Goal: Communication & Community: Answer question/provide support

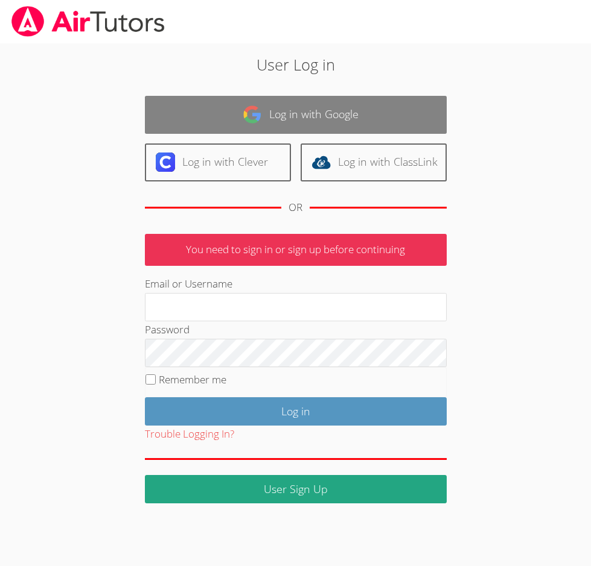
click at [313, 115] on link "Log in with Google" at bounding box center [296, 115] width 302 height 38
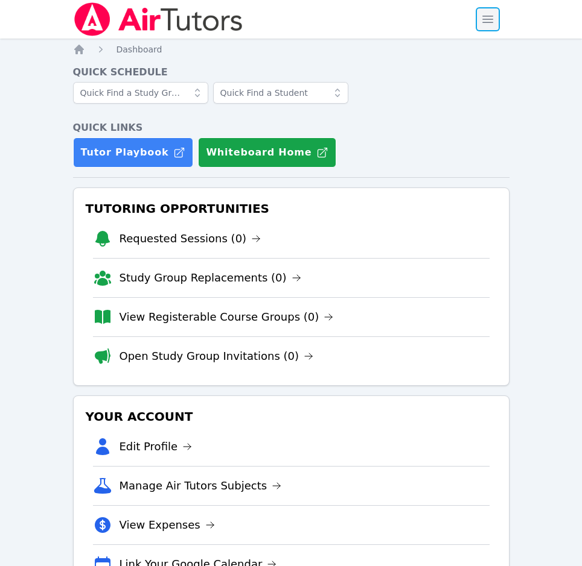
click at [493, 19] on span "button" at bounding box center [487, 19] width 27 height 27
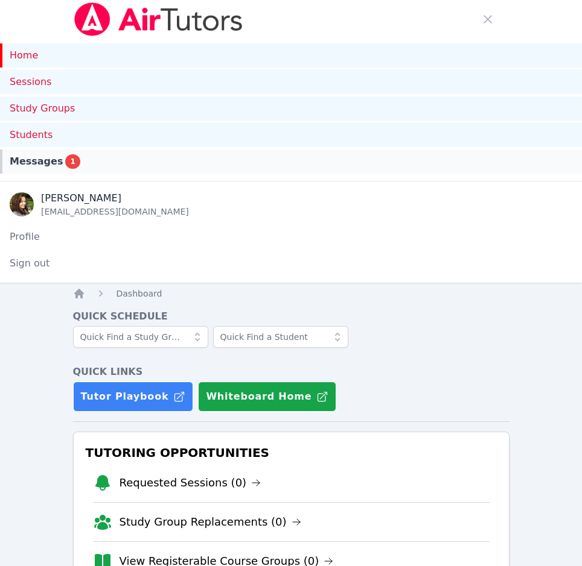
click at [95, 165] on div "Messages 1" at bounding box center [291, 161] width 562 height 14
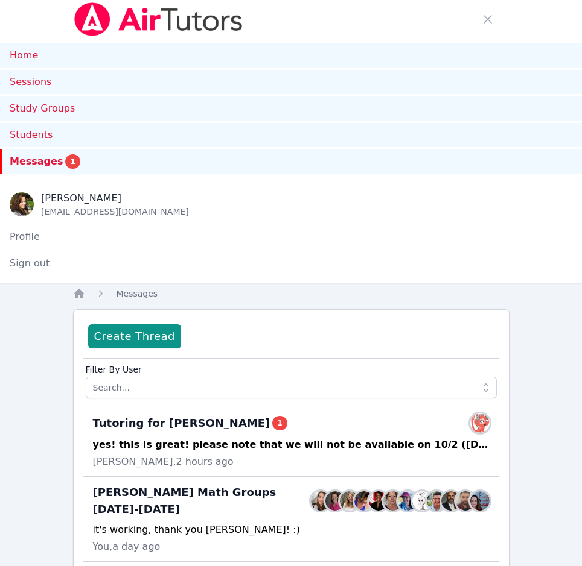
scroll to position [60, 0]
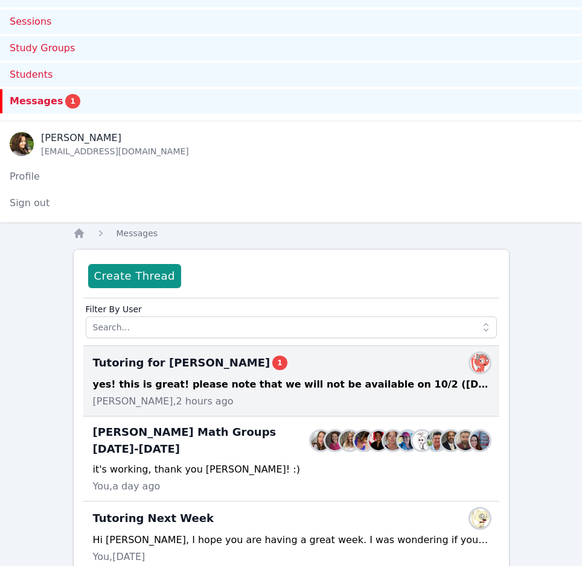
click at [272, 390] on div "yes! this is great! please note that we will not be available on 10/2 ([DATE][G…" at bounding box center [291, 385] width 396 height 14
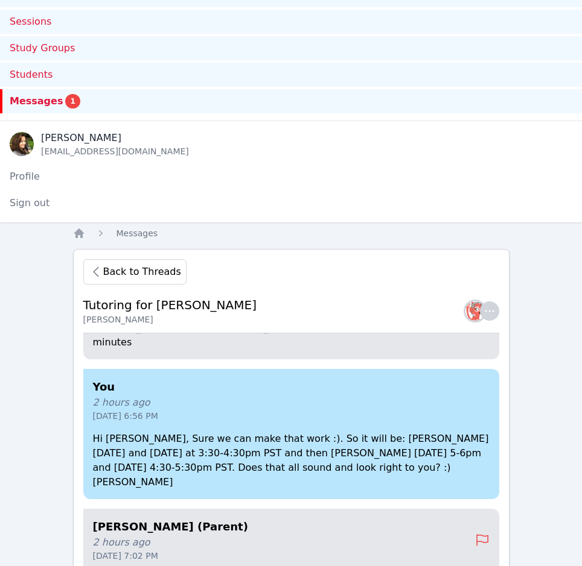
scroll to position [255, 0]
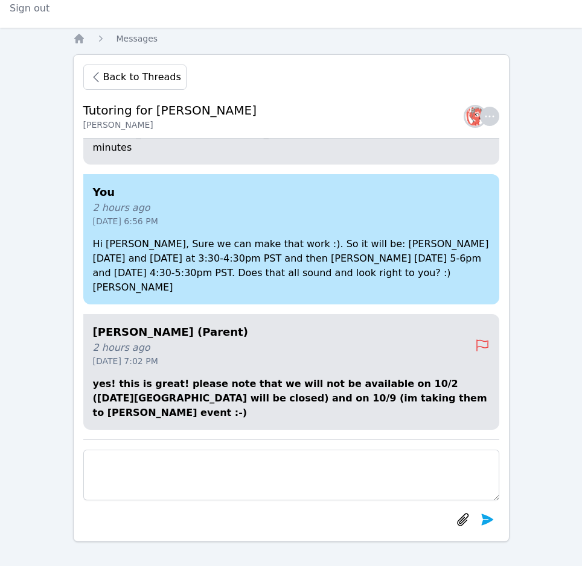
click at [334, 452] on textarea at bounding box center [291, 475] width 416 height 51
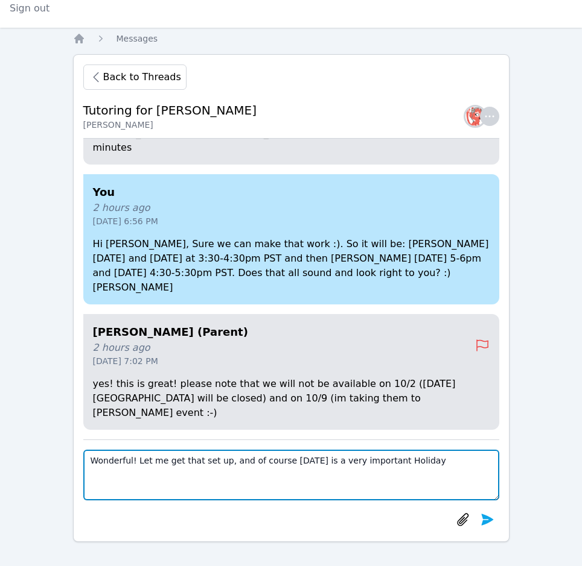
click at [433, 465] on textarea "Wonderful! Let me get that set up, and of course [DATE] is a very important Hol…" at bounding box center [291, 475] width 416 height 51
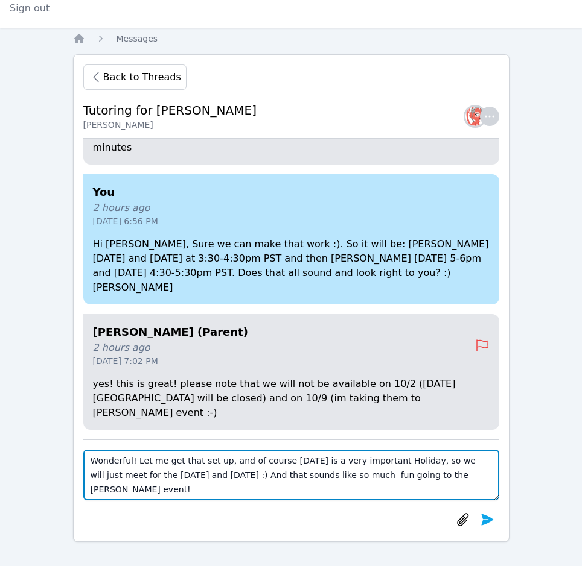
click at [168, 495] on textarea "Wonderful! Let me get that set up, and of course [DATE] is a very important Hol…" at bounding box center [291, 475] width 416 height 51
drag, startPoint x: 422, startPoint y: 463, endPoint x: 266, endPoint y: 478, distance: 156.3
click at [266, 478] on textarea "Wonderful! Let me get that set up, and of course [DATE] is a very important Hol…" at bounding box center [291, 475] width 416 height 51
click at [426, 461] on textarea "Wonderful! Let me get that set up, and of course [DATE] is a very important Hol…" at bounding box center [291, 475] width 416 height 51
click at [381, 475] on textarea "Wonderful! Let me get that set up, and of course [DATE] is a very important Hol…" at bounding box center [291, 475] width 416 height 51
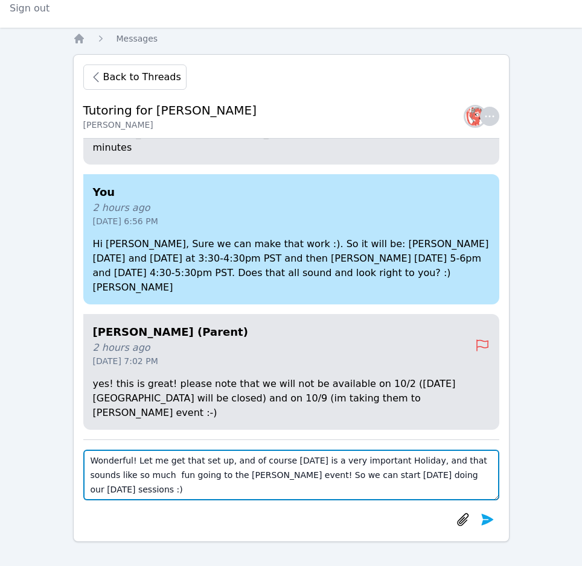
click at [255, 492] on textarea "Wonderful! Let me get that set up, and of course [DATE] is a very important Hol…" at bounding box center [291, 475] width 416 height 51
click at [333, 471] on textarea "Wonderful! Let me get that set up, and of course [DATE] is a very important Hol…" at bounding box center [291, 475] width 416 height 51
click at [282, 487] on textarea "Wonderful! Let me get that set up, and of course [DATE] is a very important Hol…" at bounding box center [291, 475] width 416 height 51
type textarea "Wonderful! Let me get that set up, and of course [DATE] is a very important Hol…"
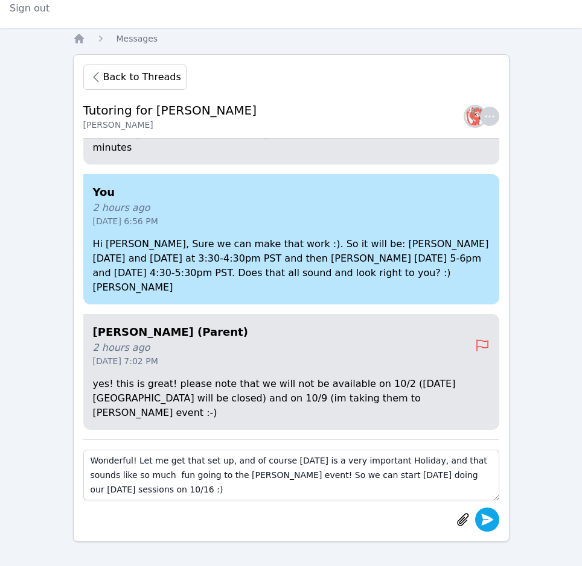
click at [486, 518] on icon "submit" at bounding box center [487, 519] width 12 height 11
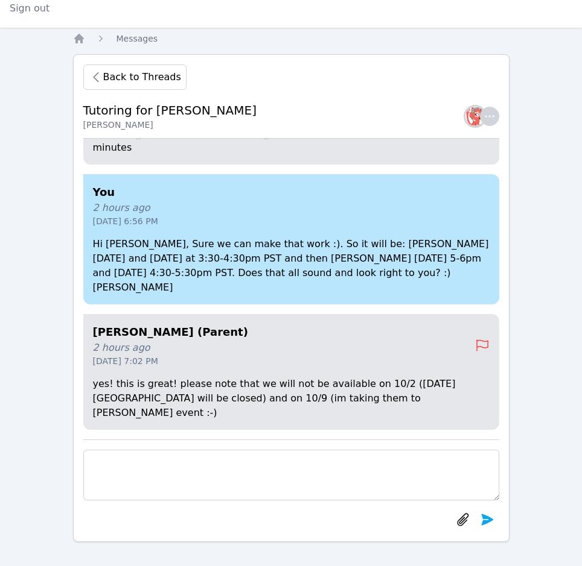
scroll to position [0, 0]
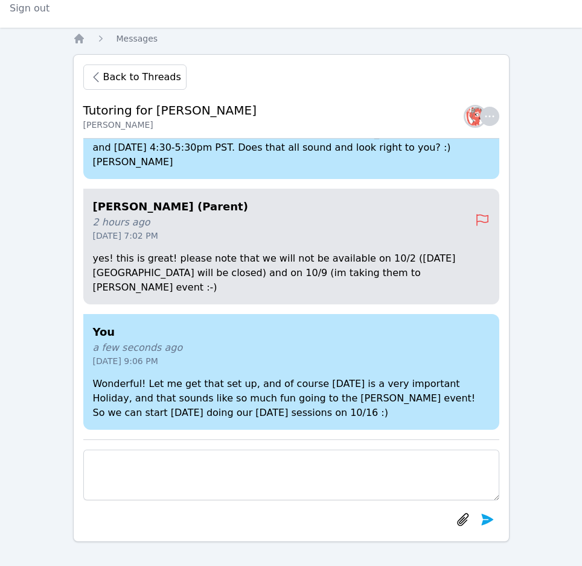
click at [61, 229] on div "Home Sessions Study Groups Students Messages Open user menu [PERSON_NAME] Open …" at bounding box center [291, 156] width 582 height 822
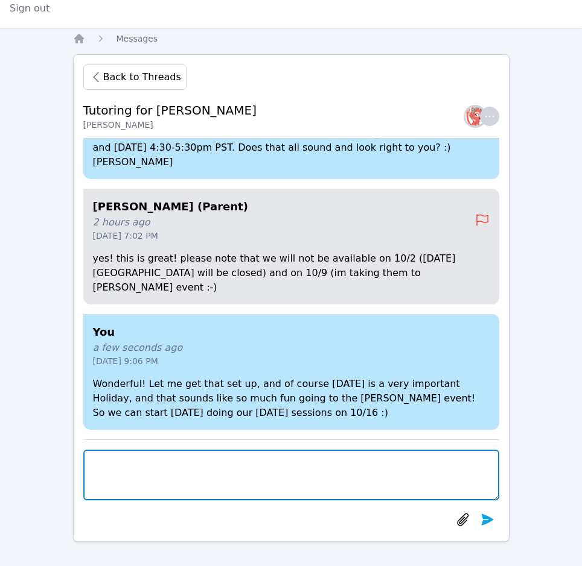
click at [294, 463] on textarea at bounding box center [291, 475] width 416 height 51
click at [293, 473] on textarea at bounding box center [291, 475] width 416 height 51
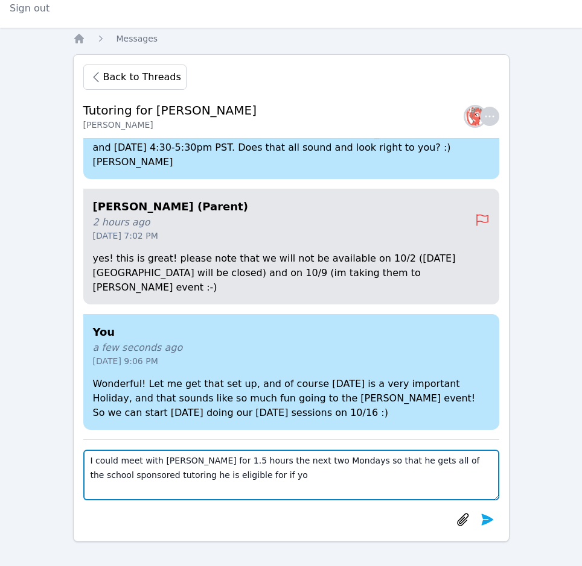
type textarea "I could meet with [PERSON_NAME] for 1.5 hours the next two Mondays so that he g…"
click at [293, 473] on textarea "I could meet with [PERSON_NAME] for 1.5 hours the next two Mondays so that he g…" at bounding box center [291, 475] width 416 height 51
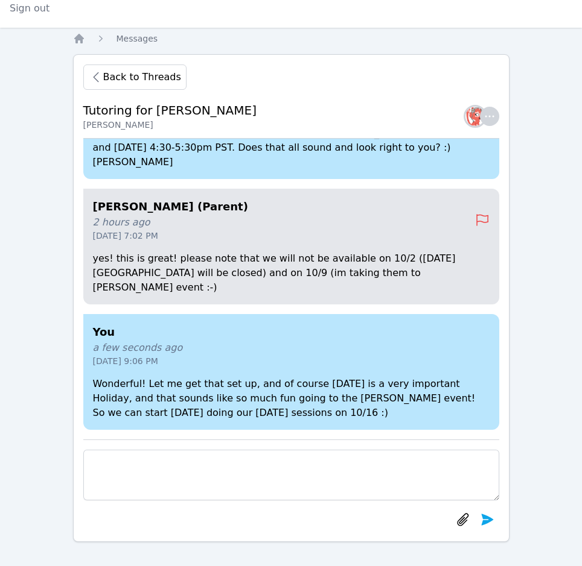
scroll to position [1, 0]
click at [292, 322] on div "You a few seconds ago [DATE] 9:06 PM Wonderful! Let me get that set up, and of …" at bounding box center [291, 372] width 416 height 116
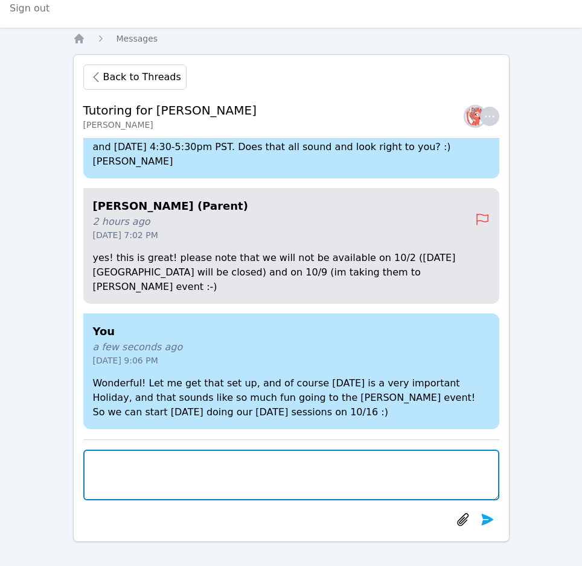
click at [206, 452] on textarea at bounding box center [291, 475] width 416 height 51
type textarea "B"
click at [221, 465] on textarea "But we can start with our Mondays and [DATE] sessions next week." at bounding box center [291, 475] width 416 height 51
click at [220, 462] on textarea "But we can start with our Mondays and [DATE] sessions next week." at bounding box center [291, 475] width 416 height 51
click at [340, 462] on textarea "But we can start with our [DATE] and [DATE] sessions next week." at bounding box center [291, 475] width 416 height 51
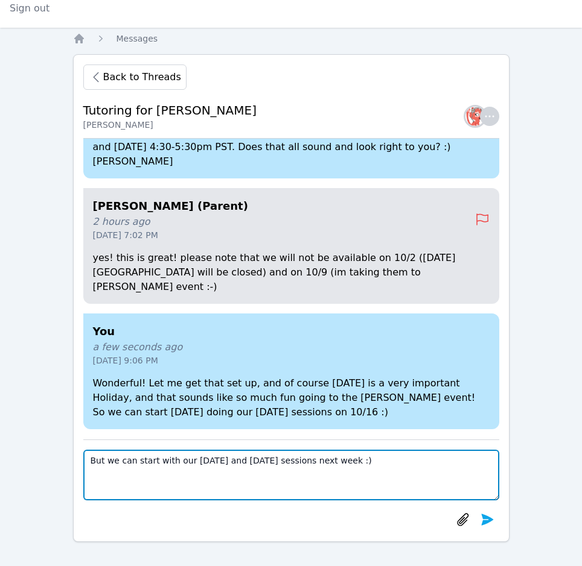
click at [337, 463] on textarea "But we can start with our [DATE] and [DATE] sessions next week :)" at bounding box center [291, 475] width 416 height 51
click at [354, 465] on textarea "But we can start with our [DATE] and [DATE] sessions next week :)" at bounding box center [291, 475] width 416 height 51
click at [335, 460] on textarea "But we can start with our [DATE] and [DATE] sessions next week :)" at bounding box center [291, 475] width 416 height 51
click at [338, 461] on textarea "But we can start with our [DATE] and [DATE] sessions next week :)" at bounding box center [291, 475] width 416 height 51
type textarea "But we can start with our [DATE] and [DATE] sessions next week (9/29 and 9/30) …"
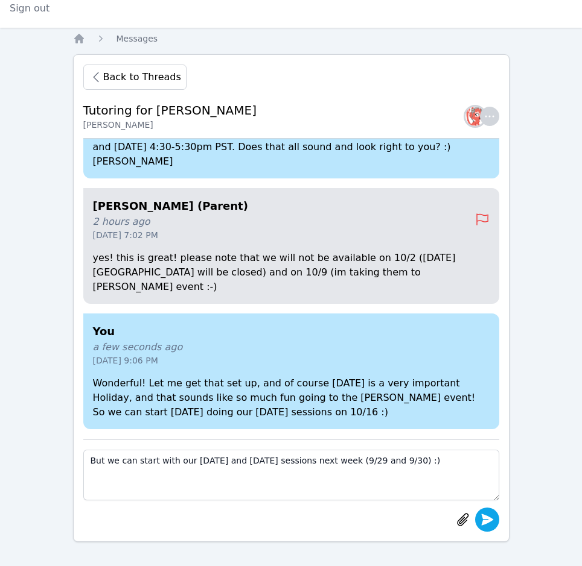
click at [481, 515] on icon "submit" at bounding box center [487, 519] width 12 height 11
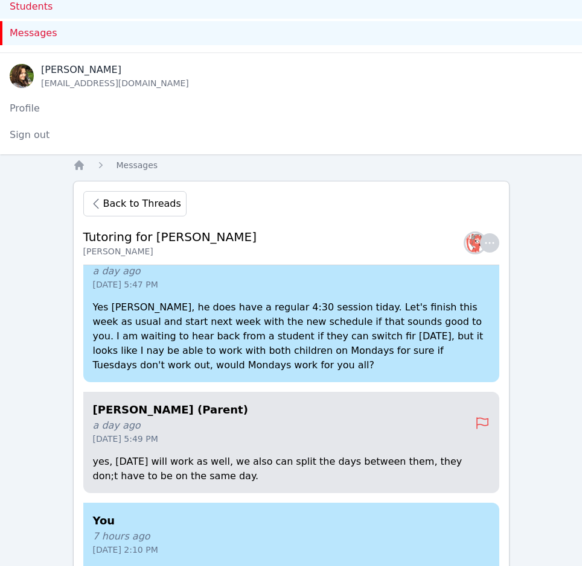
scroll to position [0, 0]
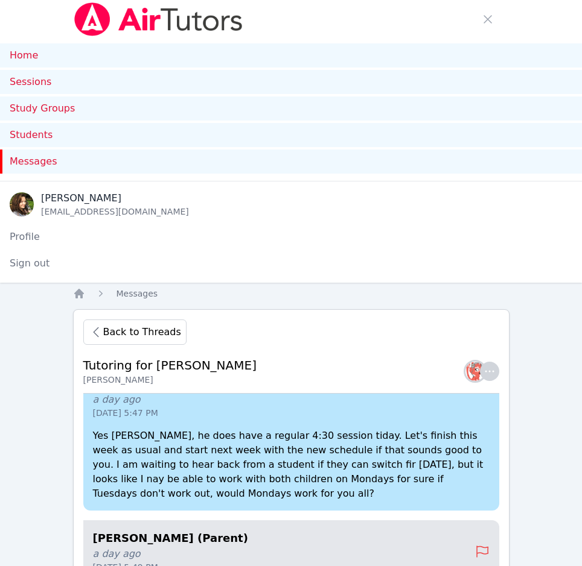
click at [106, 23] on img at bounding box center [158, 19] width 171 height 34
